Goal: Task Accomplishment & Management: Use online tool/utility

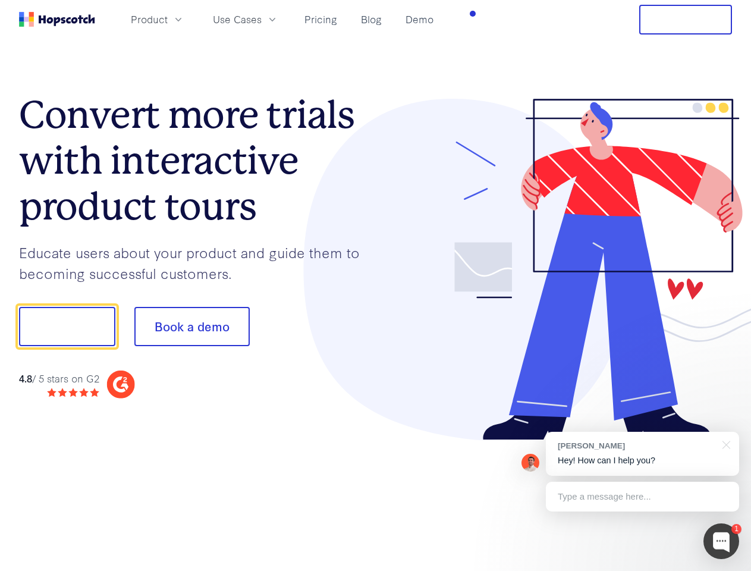
click at [376, 285] on div at bounding box center [554, 270] width 357 height 342
click at [168, 19] on span "Product" at bounding box center [149, 19] width 37 height 15
click at [262, 19] on span "Use Cases" at bounding box center [237, 19] width 49 height 15
click at [685, 20] on button "Free Trial" at bounding box center [685, 20] width 93 height 30
click at [67, 326] on button "Show me!" at bounding box center [67, 326] width 96 height 39
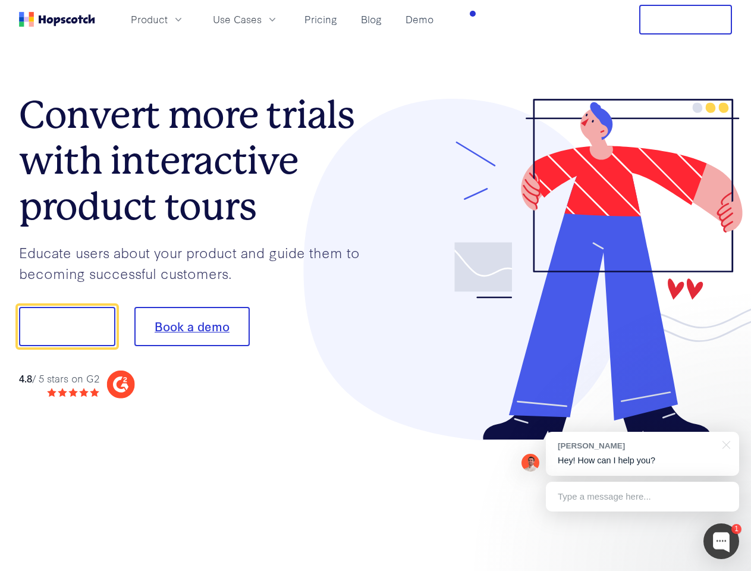
click at [191, 326] on button "Book a demo" at bounding box center [191, 326] width 115 height 39
click at [721, 541] on div at bounding box center [721, 541] width 36 height 36
click at [642, 454] on div "[PERSON_NAME] Hey! How can I help you?" at bounding box center [642, 454] width 193 height 44
click at [724, 443] on div at bounding box center [627, 325] width 223 height 396
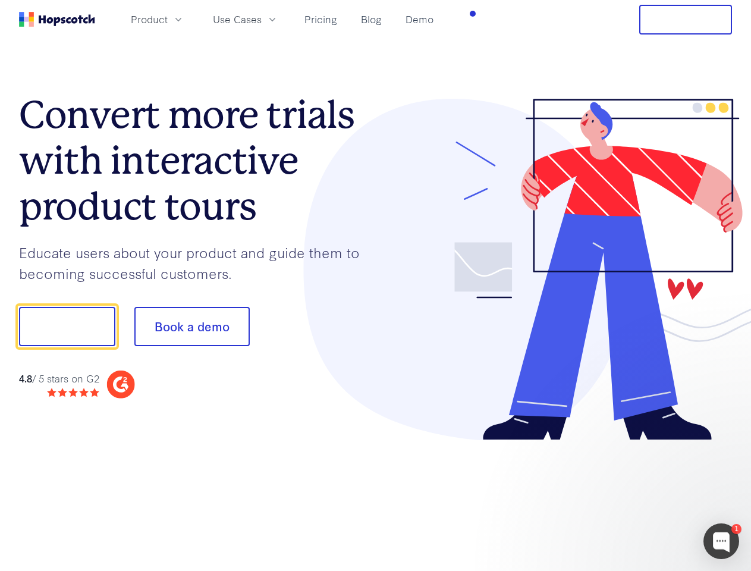
click at [642, 496] on div at bounding box center [627, 404] width 223 height 237
